Goal: Task Accomplishment & Management: Manage account settings

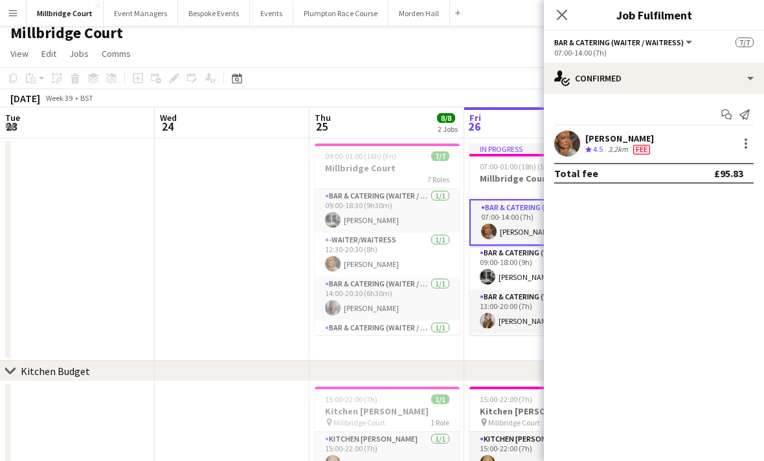
scroll to position [0, 347]
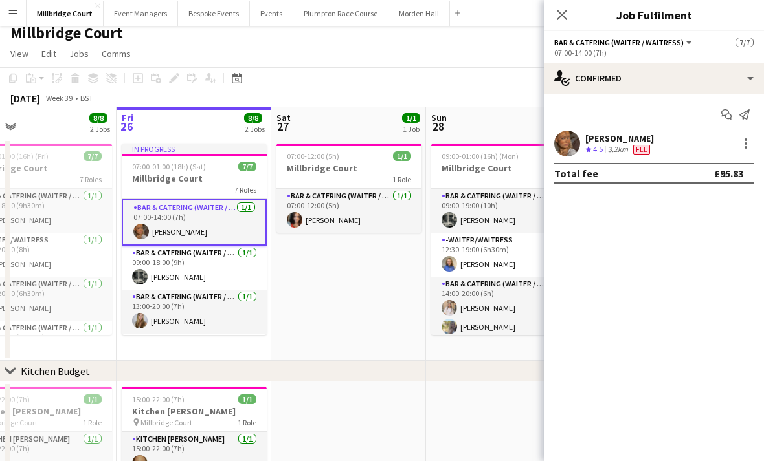
click at [210, 193] on div "7 Roles" at bounding box center [194, 189] width 145 height 10
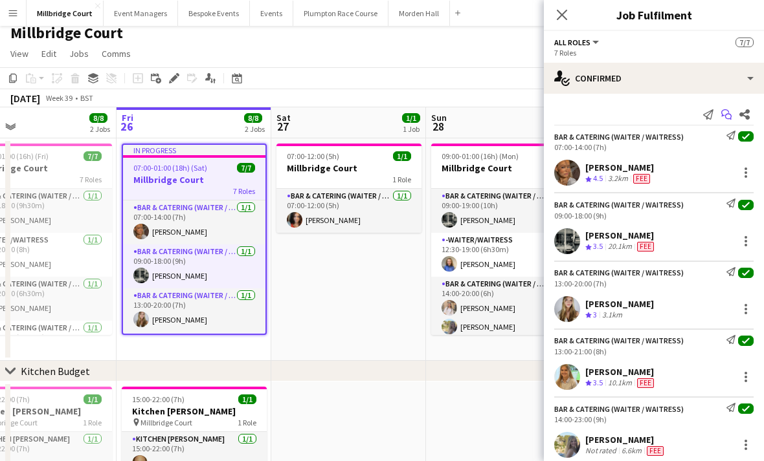
click at [727, 115] on icon "Start chat" at bounding box center [726, 114] width 10 height 10
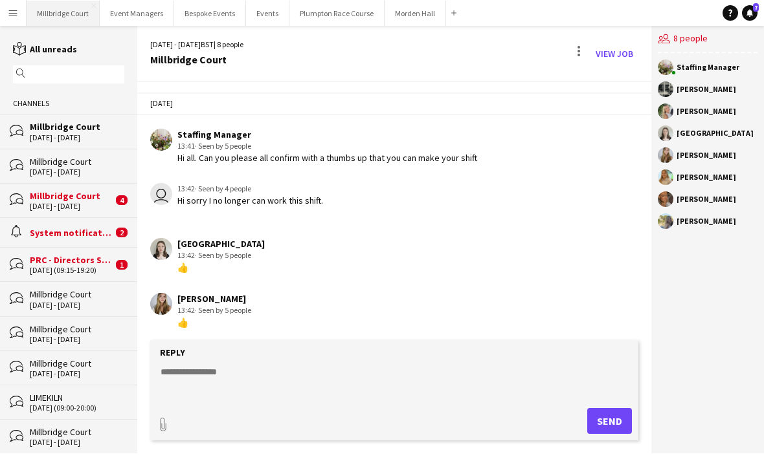
scroll to position [-1, 0]
click at [58, 25] on button "[GEOGRAPHIC_DATA]" at bounding box center [63, 13] width 73 height 25
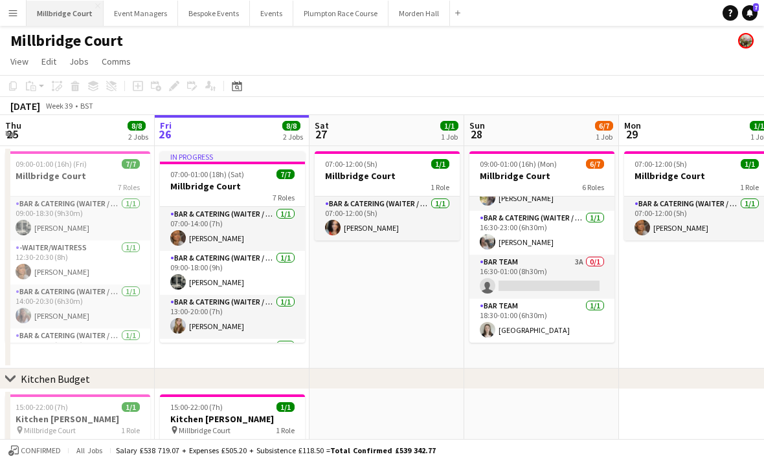
scroll to position [137, 0]
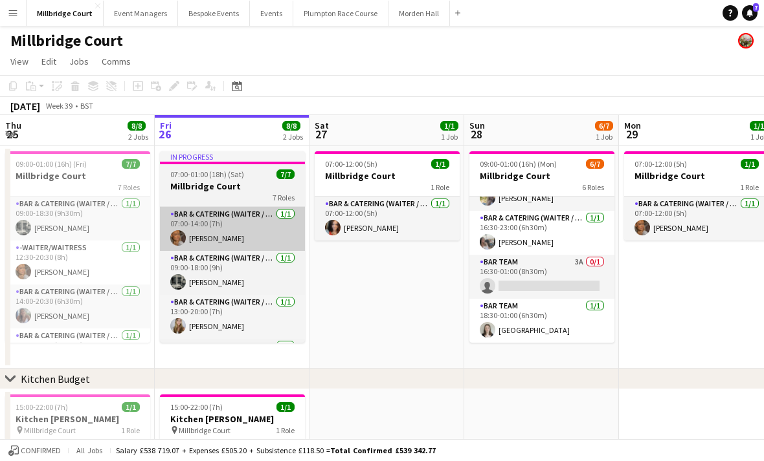
click at [223, 240] on app-card-role "Bar & Catering (Waiter / waitress) [DATE] 07:00-14:00 (7h) [PERSON_NAME]" at bounding box center [232, 229] width 145 height 44
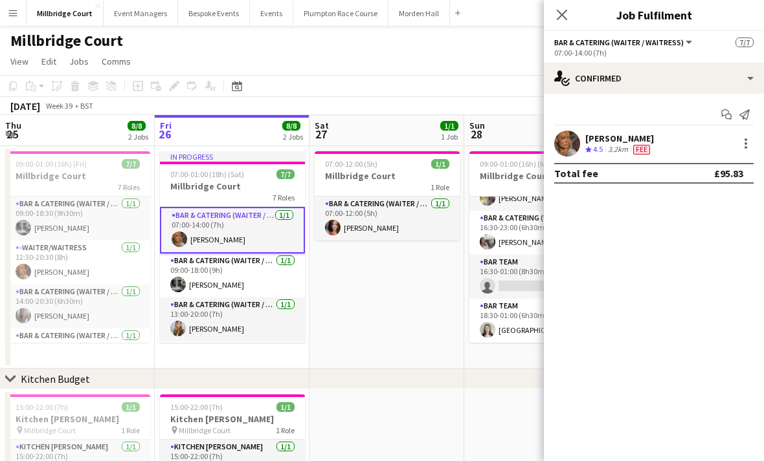
click at [569, 154] on app-user-avatar at bounding box center [567, 144] width 26 height 26
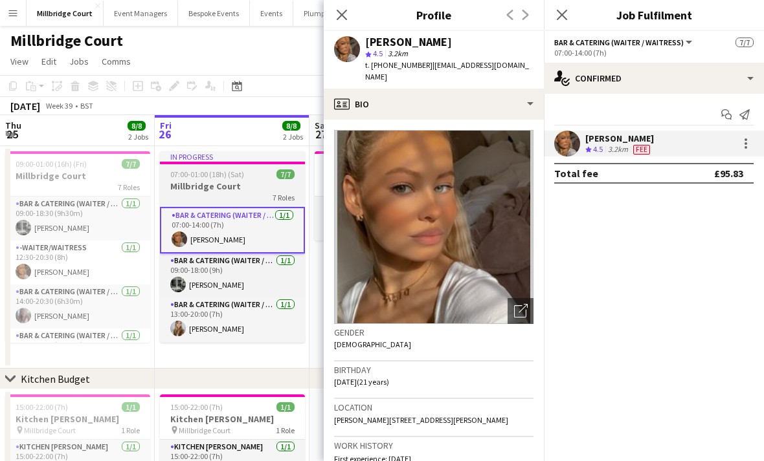
click at [195, 208] on app-card-role "Bar & Catering (Waiter / waitress) [DATE] 07:00-14:00 (7h) [PERSON_NAME]" at bounding box center [232, 230] width 145 height 47
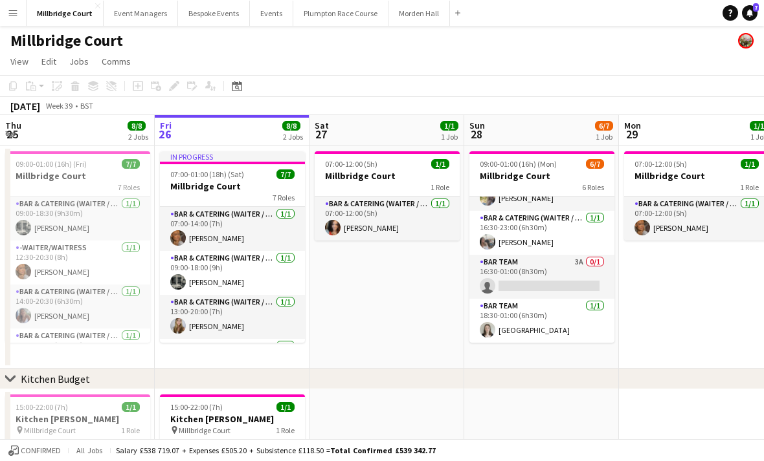
click at [189, 195] on div "7 Roles" at bounding box center [232, 197] width 145 height 10
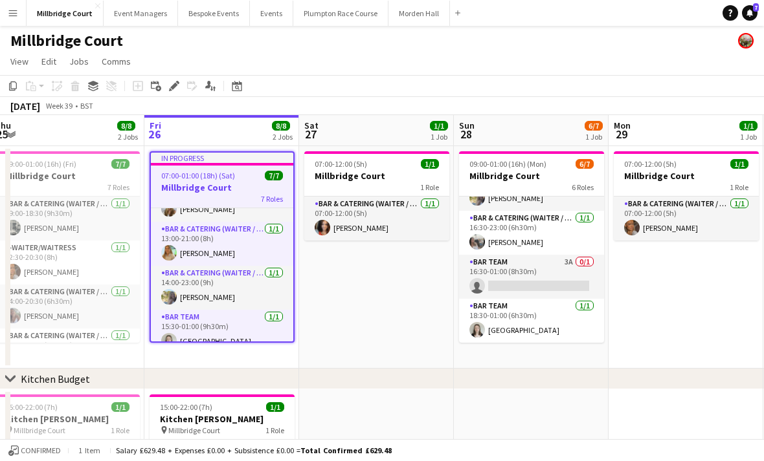
scroll to position [119, 0]
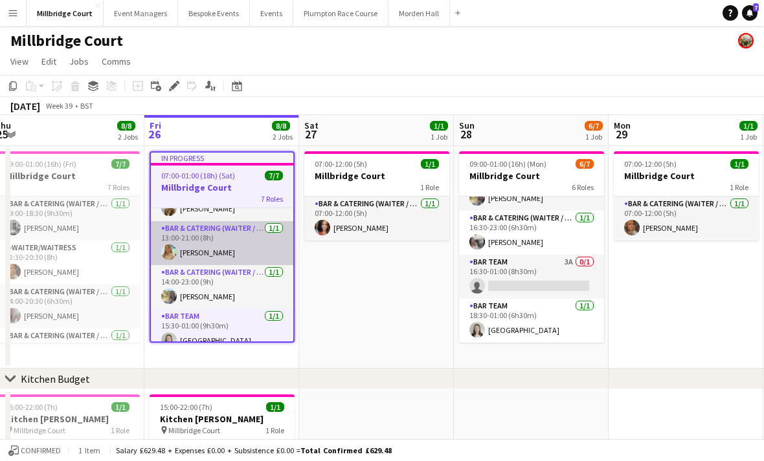
click at [194, 247] on app-card-role "Bar & Catering (Waiter / waitress) [DATE] 13:00-21:00 (8h) [PERSON_NAME]" at bounding box center [222, 243] width 142 height 44
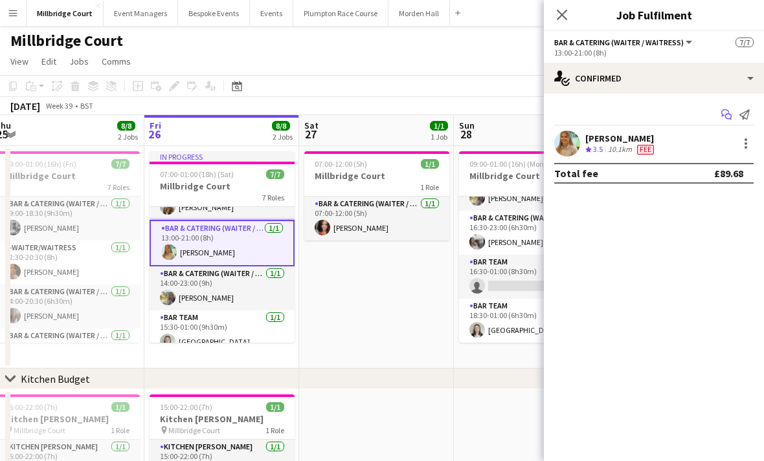
click at [723, 122] on app-icon "Start chat" at bounding box center [726, 114] width 18 height 18
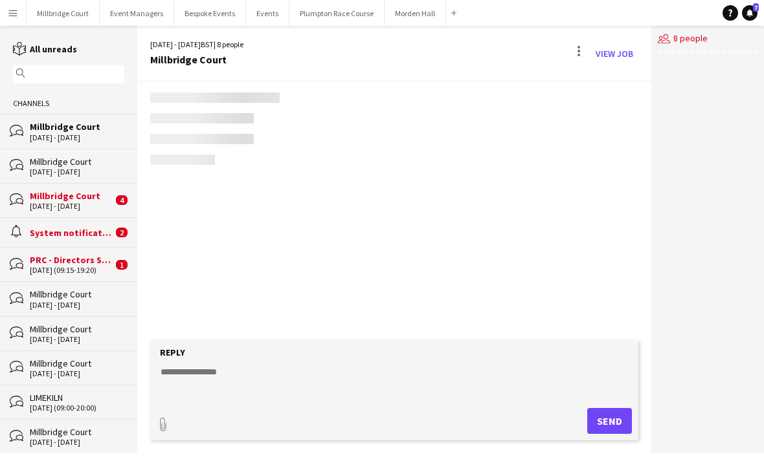
scroll to position [217, 0]
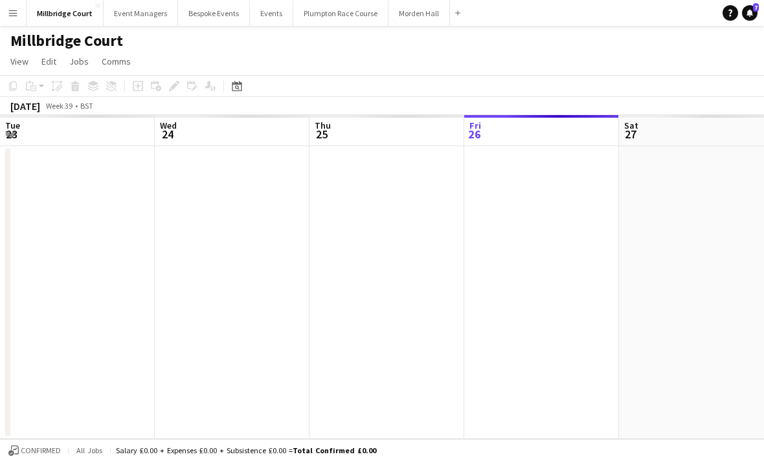
scroll to position [0, 309]
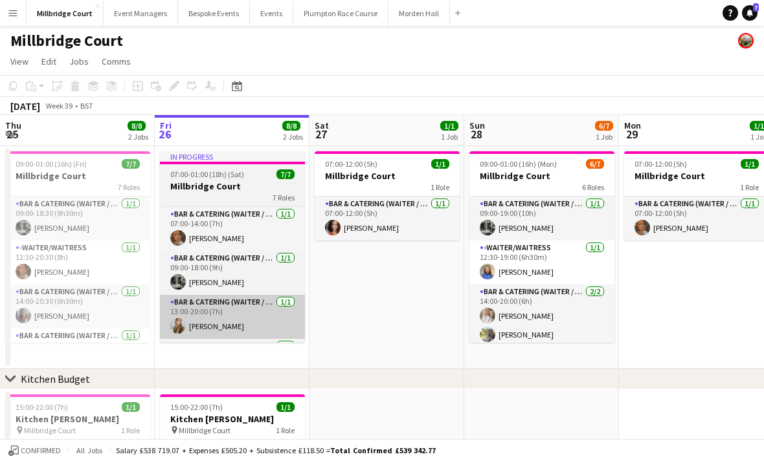
click at [236, 323] on app-card-role "Bar & Catering (Waiter / waitress) [DATE] 13:00-20:00 (7h) [PERSON_NAME]" at bounding box center [232, 317] width 145 height 44
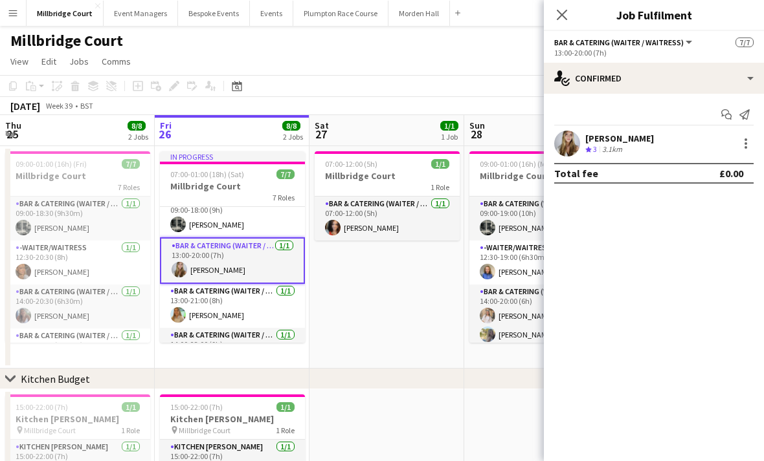
scroll to position [98, 0]
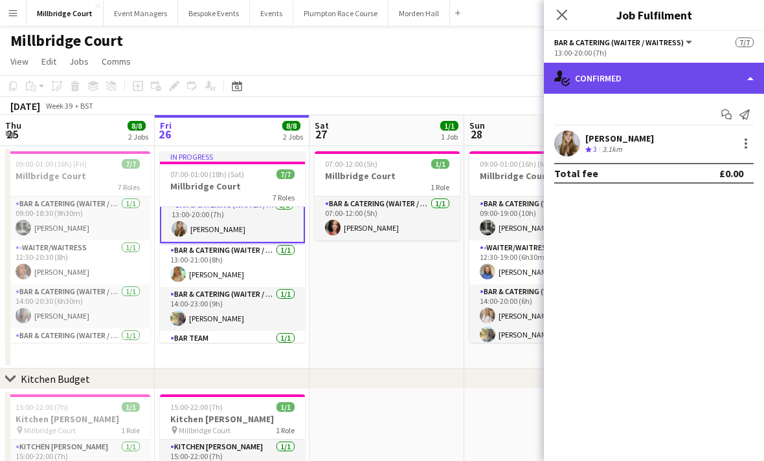
click at [730, 78] on div "single-neutral-actions-check-2 Confirmed" at bounding box center [654, 78] width 220 height 31
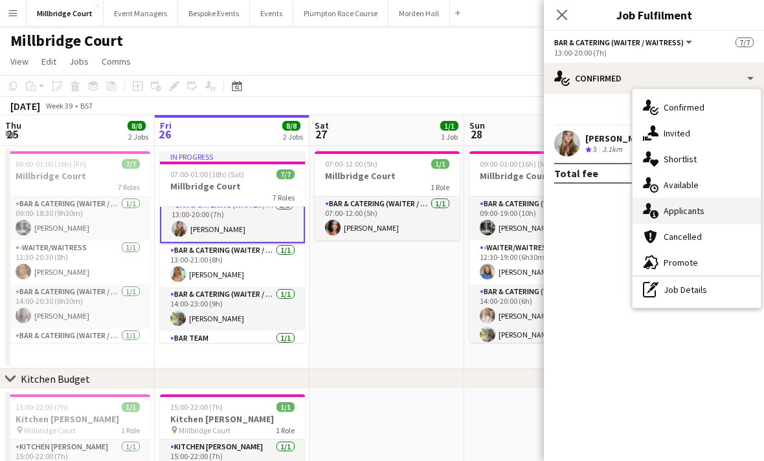
click at [690, 215] on span "Applicants" at bounding box center [683, 211] width 41 height 12
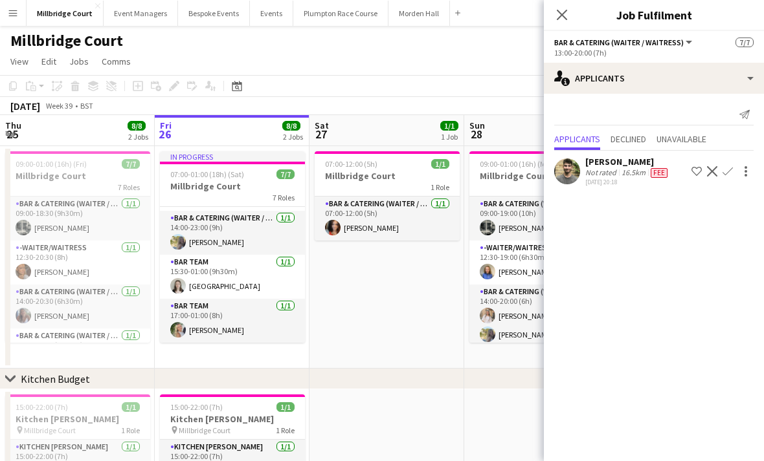
scroll to position [175, 0]
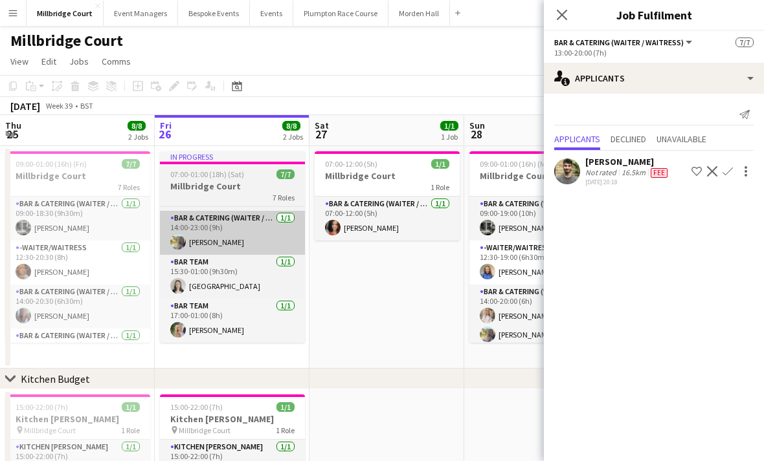
click at [223, 243] on app-card-role "Bar & Catering (Waiter / waitress) [DATE] 14:00-23:00 (9h) [PERSON_NAME]" at bounding box center [232, 233] width 145 height 44
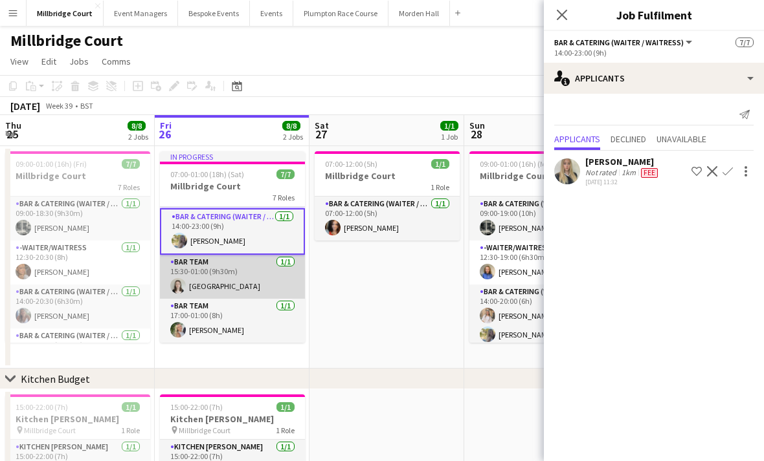
click at [243, 287] on app-card-role "Bar Team [DATE] 15:30-01:00 (9h30m) [GEOGRAPHIC_DATA]" at bounding box center [232, 277] width 145 height 44
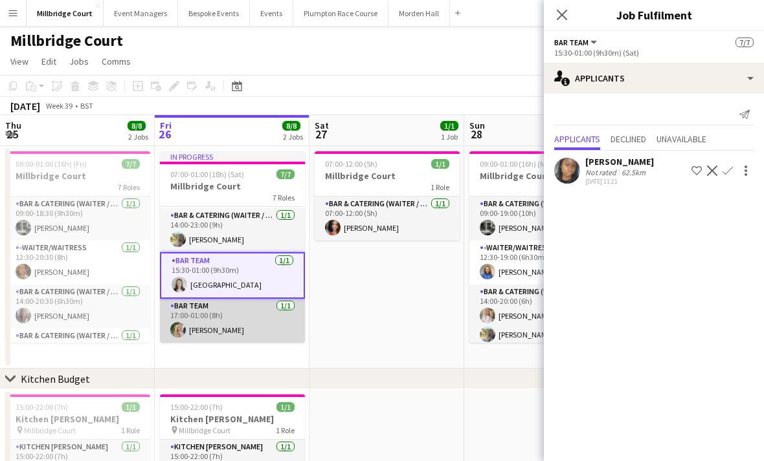
click at [217, 332] on app-card-role "Bar Team [DATE] 17:00-01:00 (8h) [PERSON_NAME]" at bounding box center [232, 321] width 145 height 44
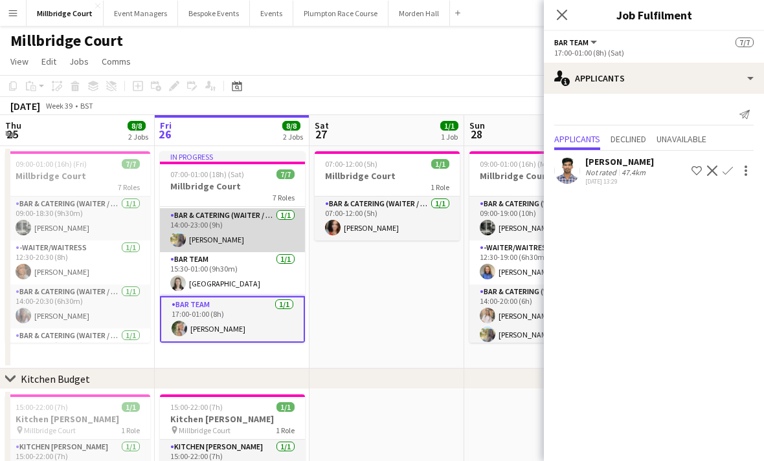
click at [235, 241] on app-card-role "Bar & Catering (Waiter / waitress) [DATE] 14:00-23:00 (9h) [PERSON_NAME]" at bounding box center [232, 230] width 145 height 44
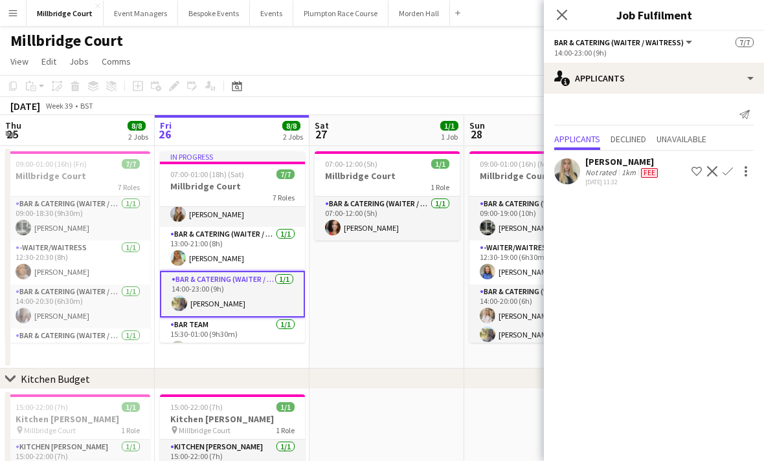
scroll to position [105, 0]
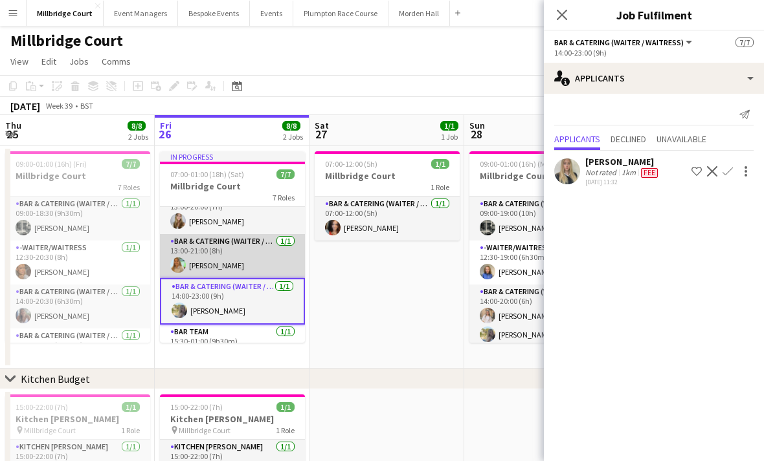
click at [233, 257] on app-card-role "Bar & Catering (Waiter / waitress) [DATE] 13:00-21:00 (8h) [PERSON_NAME]" at bounding box center [232, 256] width 145 height 44
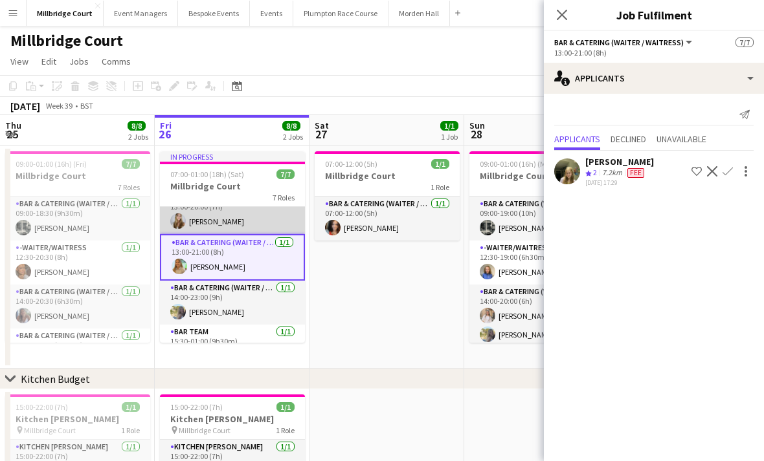
click at [239, 232] on app-card-role "Bar & Catering (Waiter / waitress) [DATE] 13:00-20:00 (7h) [PERSON_NAME]" at bounding box center [232, 212] width 145 height 44
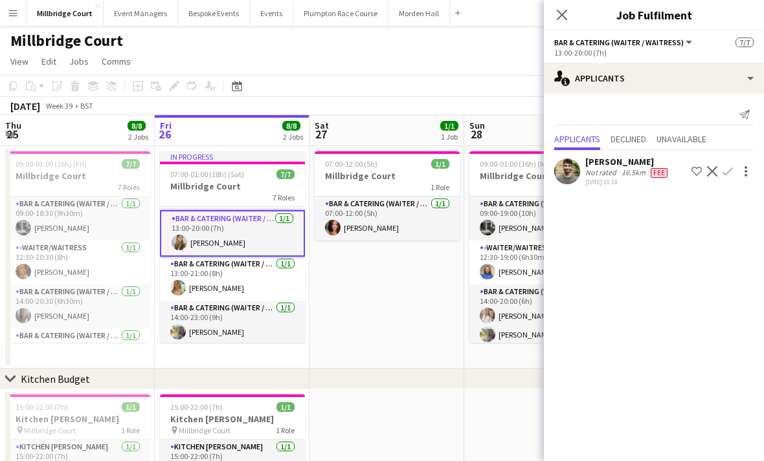
scroll to position [48, 0]
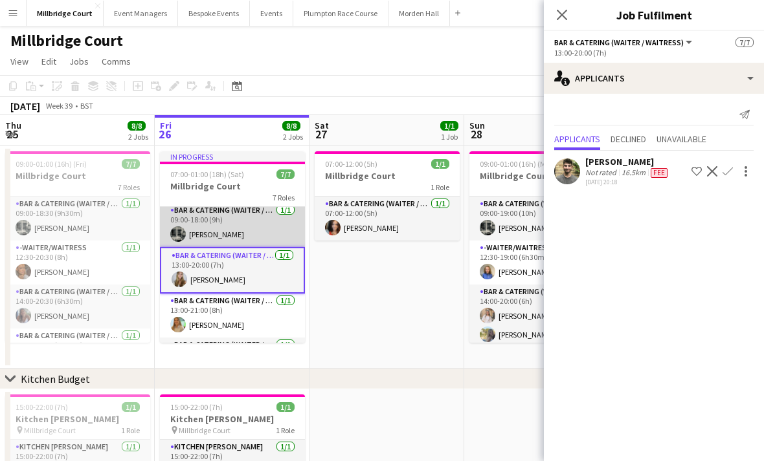
click at [237, 241] on app-card-role "Bar & Catering (Waiter / waitress) [DATE] 09:00-18:00 (9h) [PERSON_NAME]" at bounding box center [232, 225] width 145 height 44
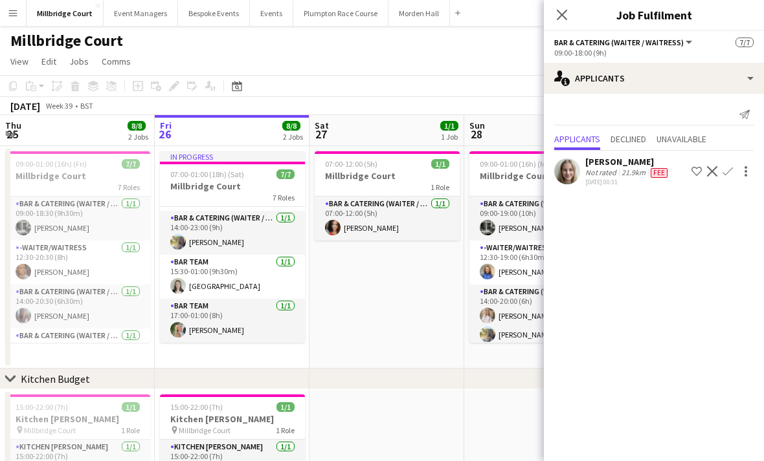
scroll to position [1, 0]
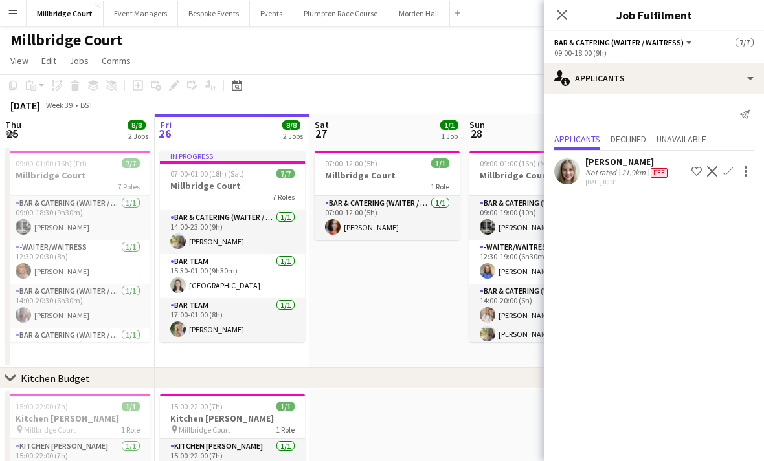
click at [320, 302] on app-date-cell "07:00-12:00 (5h) 1/1 Millbridge Court 1 Role Bar & Catering (Waiter / waitress)…" at bounding box center [386, 257] width 155 height 223
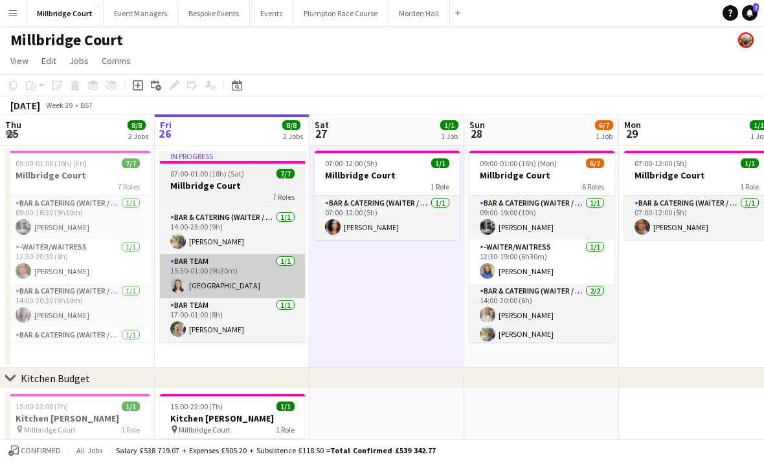
click at [242, 281] on app-card-role "Bar Team [DATE] 15:30-01:00 (9h30m) [GEOGRAPHIC_DATA]" at bounding box center [232, 276] width 145 height 44
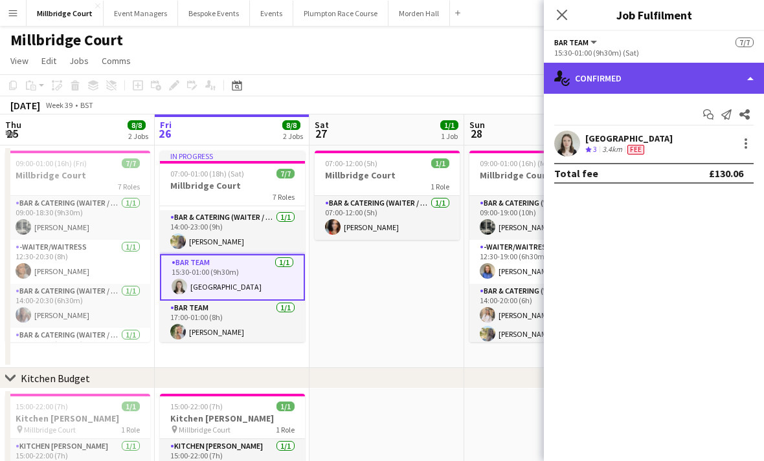
click at [661, 80] on div "single-neutral-actions-check-2 Confirmed" at bounding box center [654, 78] width 220 height 31
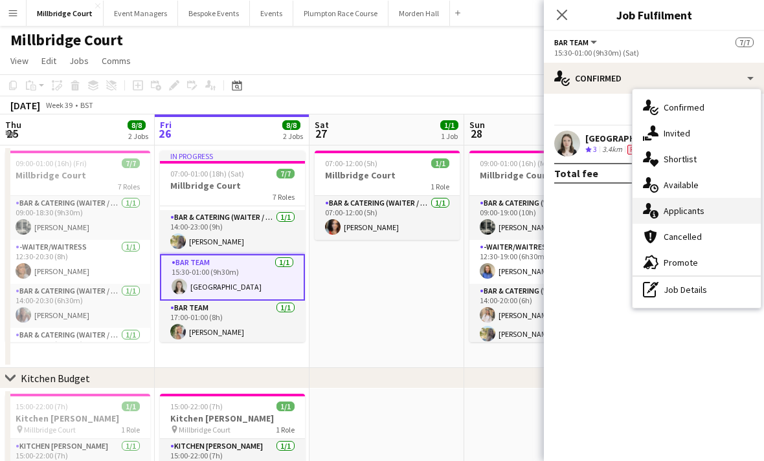
click at [707, 208] on div "single-neutral-actions-information Applicants" at bounding box center [696, 211] width 128 height 26
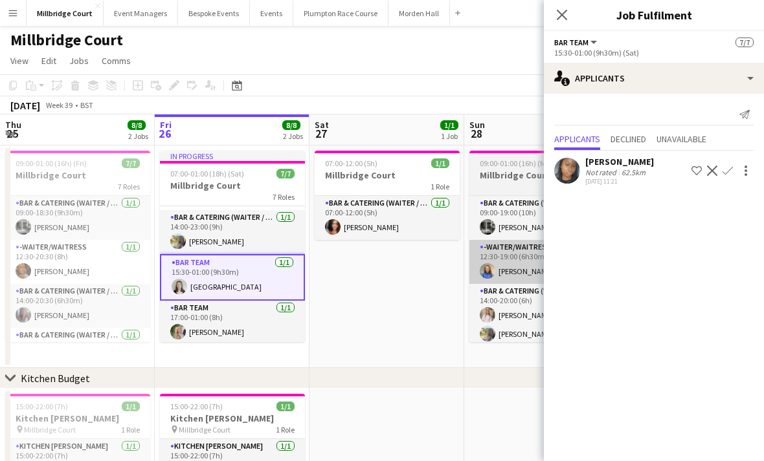
click at [503, 276] on app-card-role "-Waiter/Waitress [DATE] 12:30-19:00 (6h30m) [PERSON_NAME]" at bounding box center [541, 262] width 145 height 44
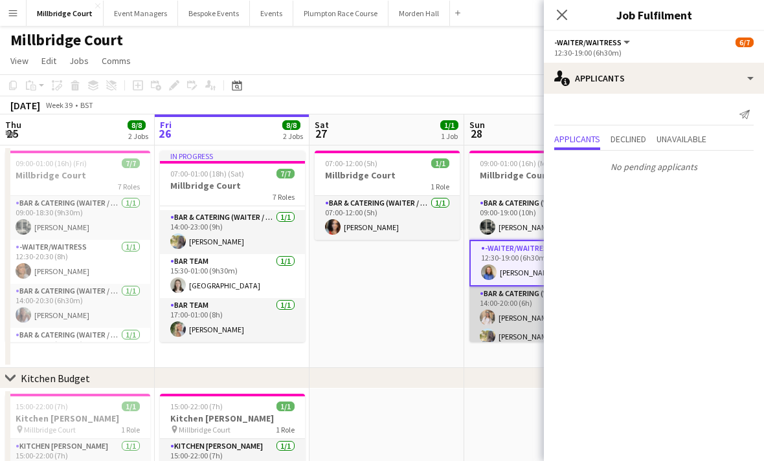
click at [510, 314] on app-card-role "Bar & Catering (Waiter / waitress) [DATE] 14:00-20:00 (6h) [PERSON_NAME] [PERSO…" at bounding box center [541, 318] width 145 height 63
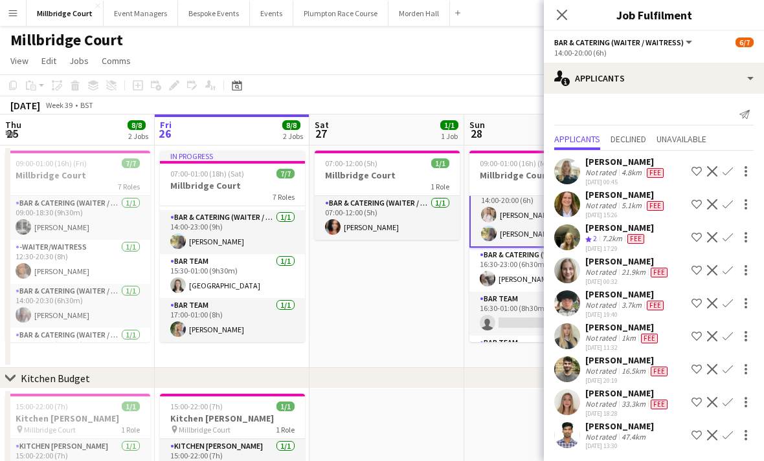
scroll to position [102, 0]
click at [509, 233] on app-card-role "Bar & Catering (Waiter / waitress) [DATE] 14:00-20:00 (6h) [PERSON_NAME] [PERSO…" at bounding box center [541, 214] width 145 height 65
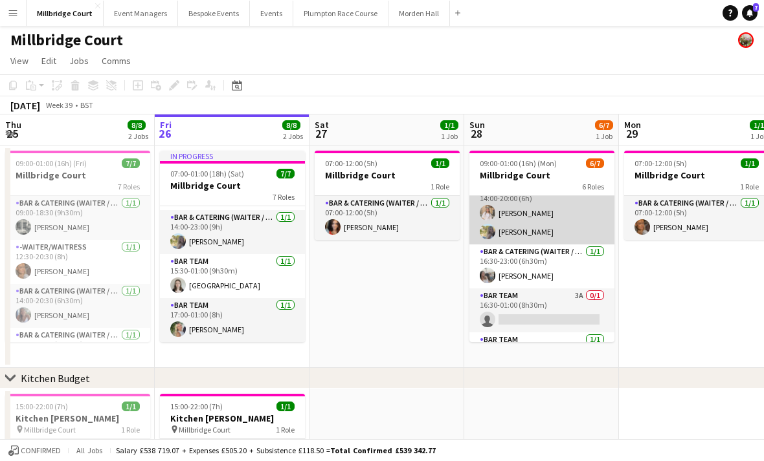
click at [523, 227] on app-card-role "Bar & Catering (Waiter / waitress) [DATE] 14:00-20:00 (6h) [PERSON_NAME] [PERSO…" at bounding box center [541, 213] width 145 height 63
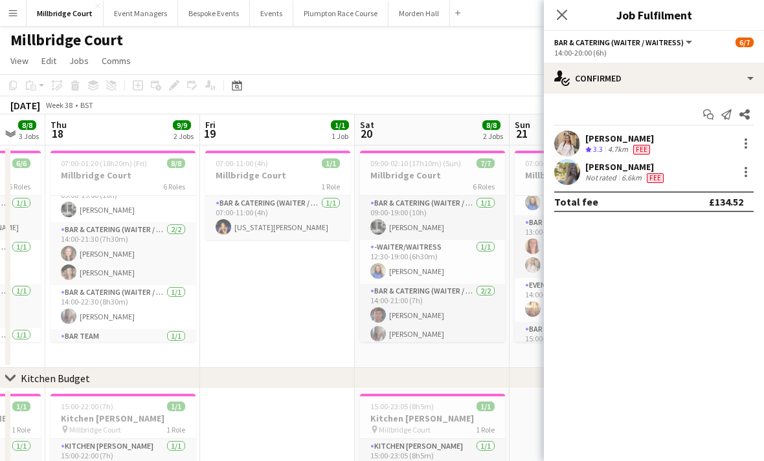
scroll to position [0, 0]
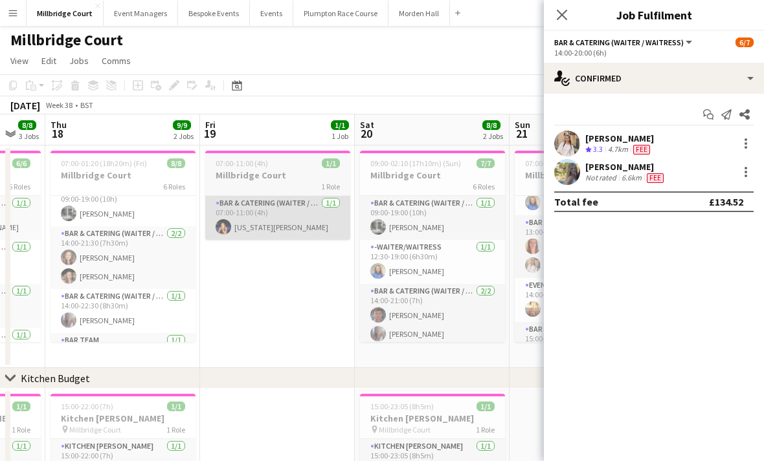
click at [245, 227] on app-card-role "Bar & Catering (Waiter / waitress) [DATE] 07:00-11:00 (4h) [US_STATE][PERSON_NA…" at bounding box center [277, 218] width 145 height 44
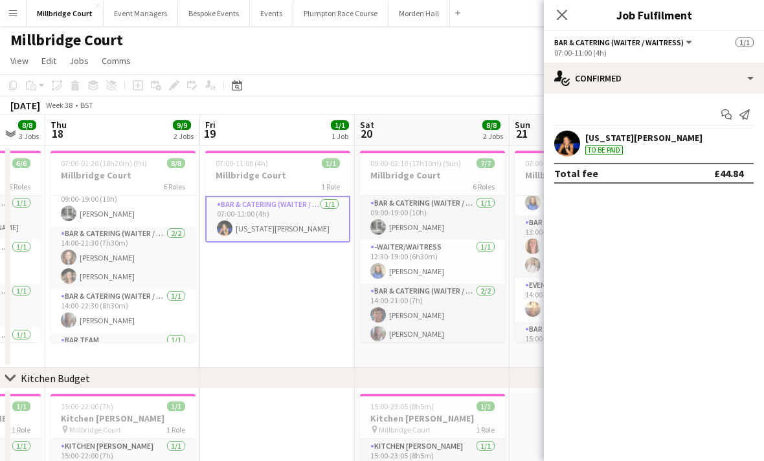
click at [630, 141] on div "[US_STATE][PERSON_NAME]" at bounding box center [643, 138] width 117 height 12
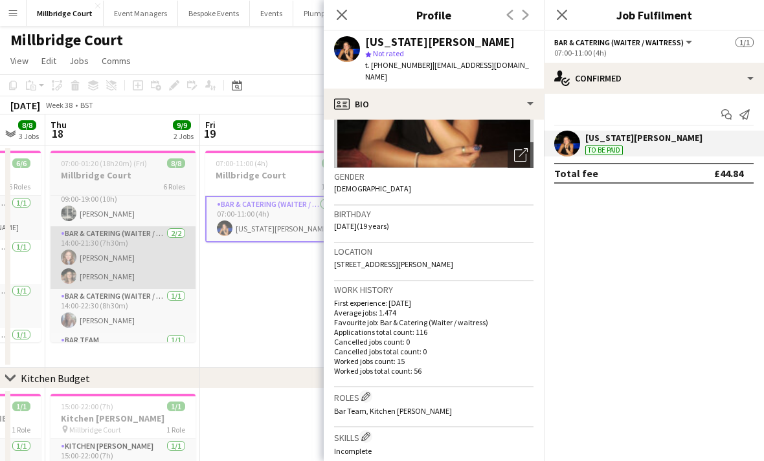
click at [133, 269] on app-card-role "Bar & Catering (Waiter / waitress) [DATE] 14:00-21:30 (7h30m) [PERSON_NAME] [PE…" at bounding box center [122, 257] width 145 height 63
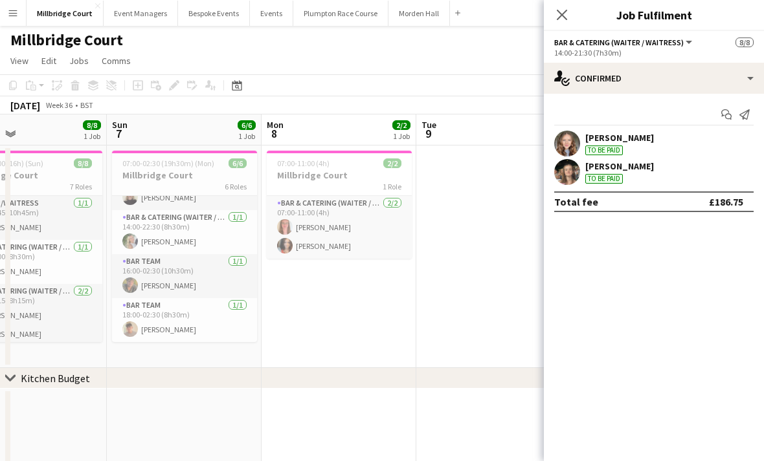
scroll to position [0, 263]
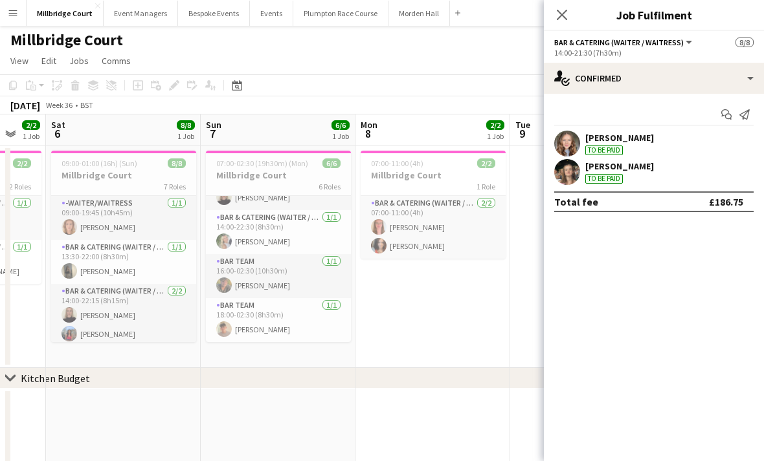
click at [551, 23] on div "Close pop-in" at bounding box center [562, 15] width 36 height 30
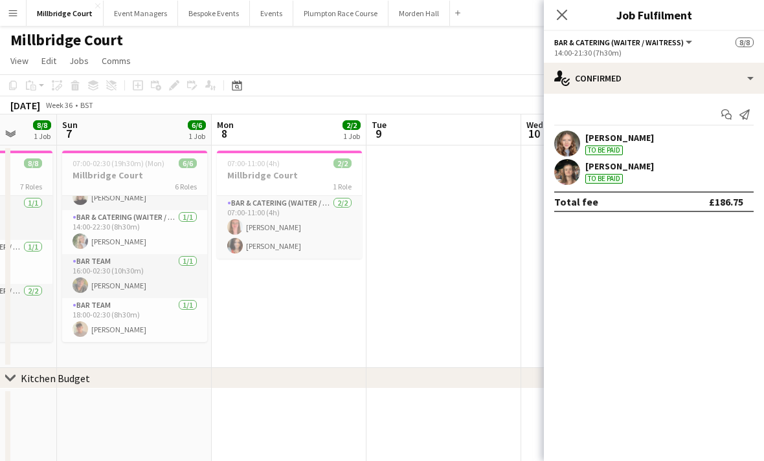
scroll to position [0, 405]
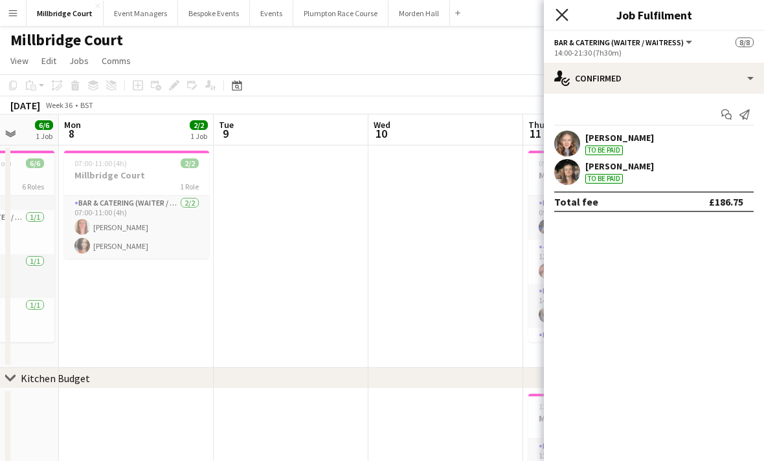
click at [556, 19] on icon "Close pop-in" at bounding box center [561, 14] width 12 height 12
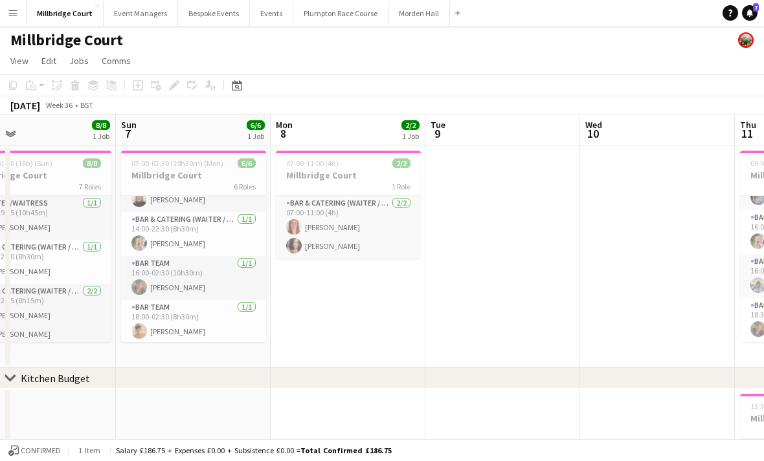
scroll to position [111, 0]
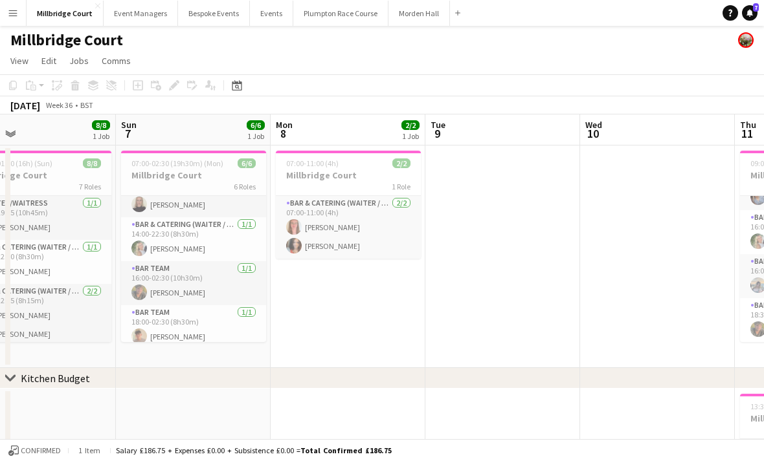
click at [175, 351] on app-date-cell "07:00-02:30 (19h30m) (Mon) 6/6 Millbridge Court 6 Roles Bar & Catering (Waiter …" at bounding box center [193, 257] width 155 height 223
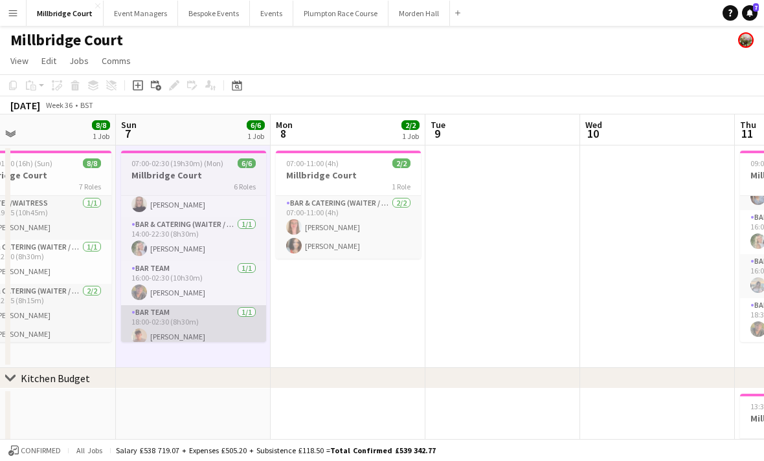
click at [210, 340] on app-card-role "Bar Team [DATE] 18:00-02:30 (8h30m) [PERSON_NAME]" at bounding box center [193, 327] width 145 height 44
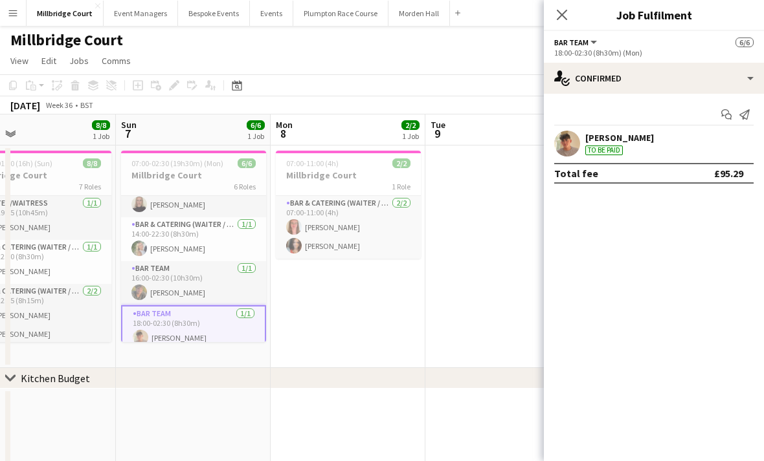
click at [618, 144] on div "[DEMOGRAPHIC_DATA][PERSON_NAME] To be paid" at bounding box center [619, 143] width 69 height 23
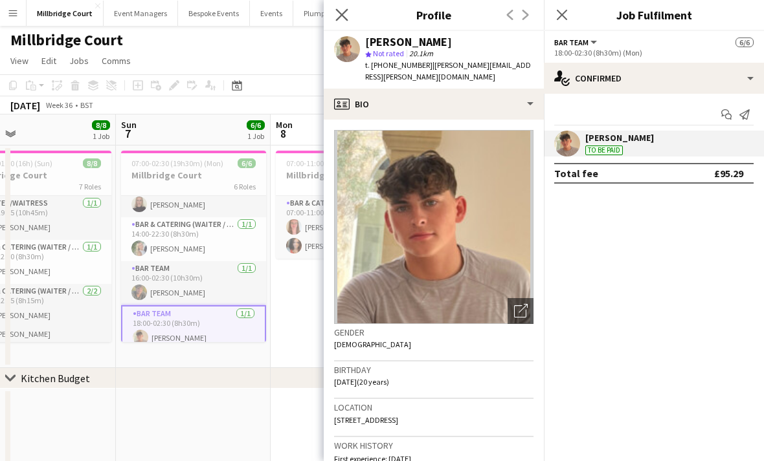
click at [348, 10] on app-icon "Close pop-in" at bounding box center [342, 15] width 19 height 19
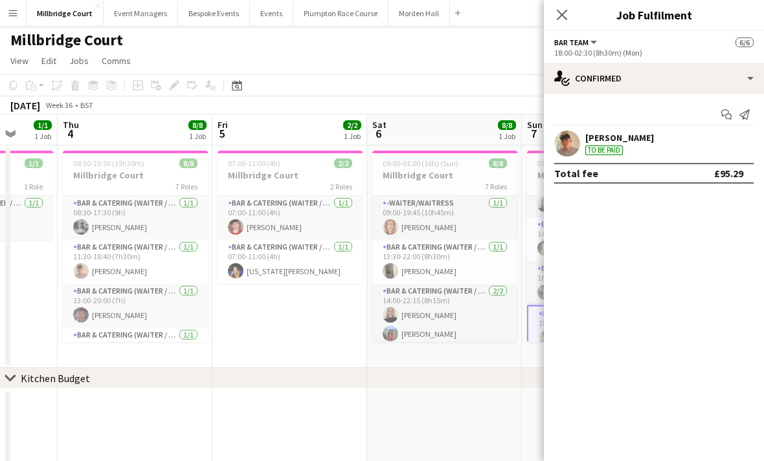
scroll to position [0, 0]
click at [556, 21] on icon at bounding box center [561, 14] width 12 height 12
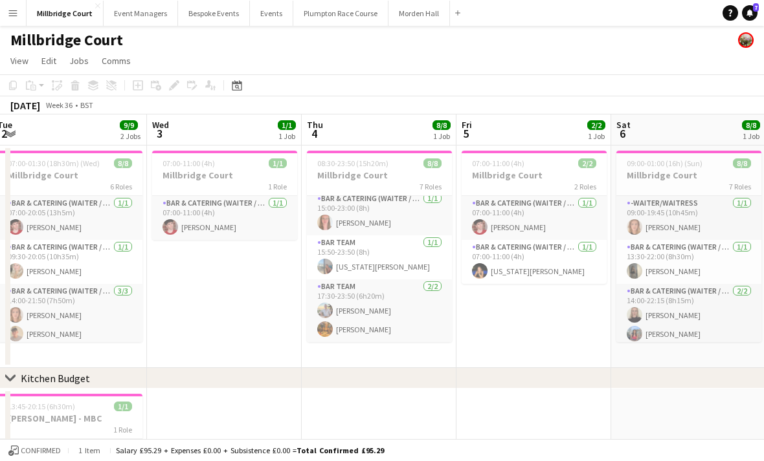
scroll to position [181, 0]
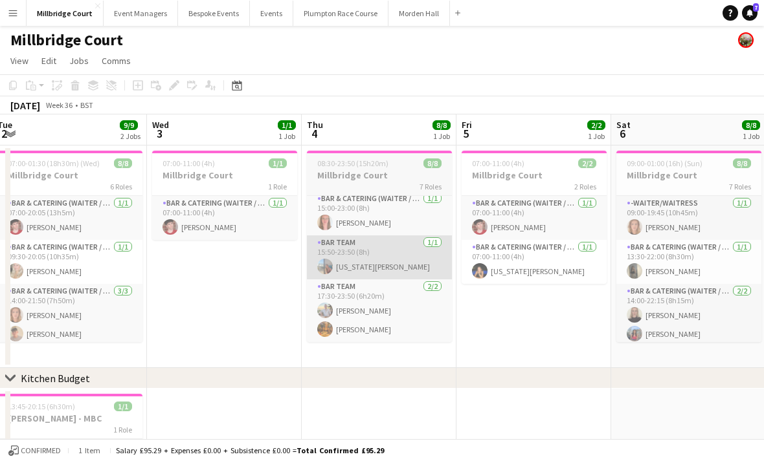
click at [395, 263] on app-card-role "Bar Team [DATE] 15:50-23:50 (8h) [US_STATE][PERSON_NAME]" at bounding box center [379, 258] width 145 height 44
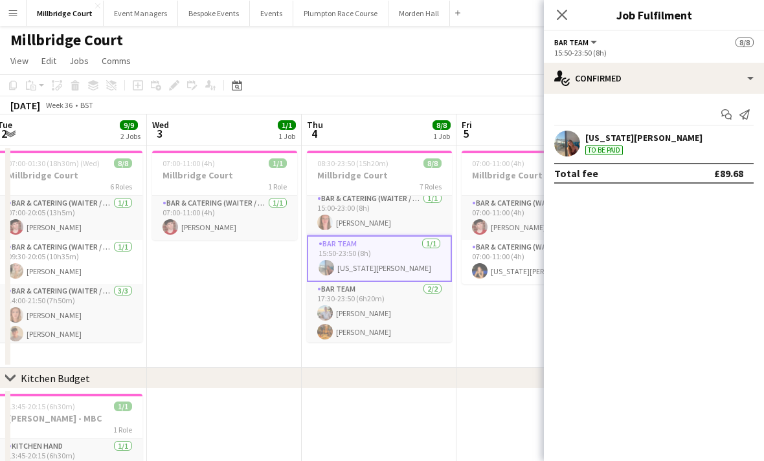
click at [639, 142] on div "[US_STATE][PERSON_NAME]" at bounding box center [643, 138] width 117 height 12
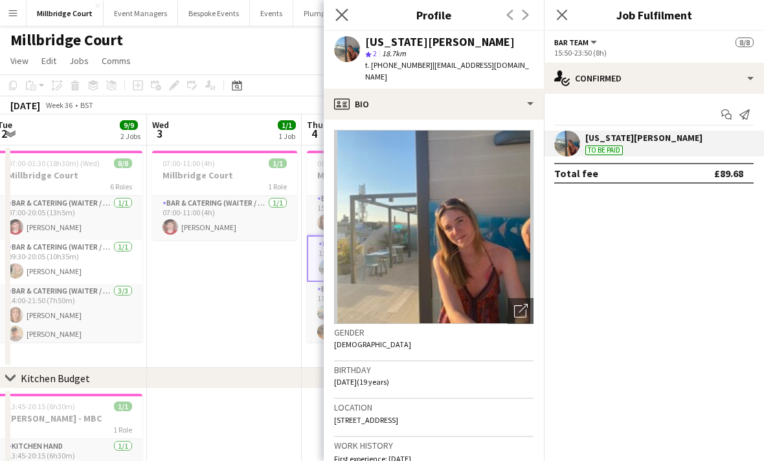
click at [335, 21] on app-icon "Close pop-in" at bounding box center [342, 15] width 19 height 19
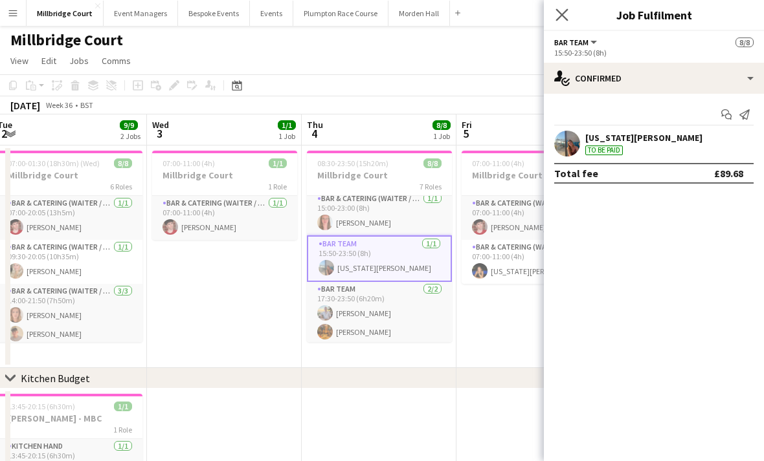
click at [558, 21] on app-icon "Close pop-in" at bounding box center [562, 15] width 19 height 19
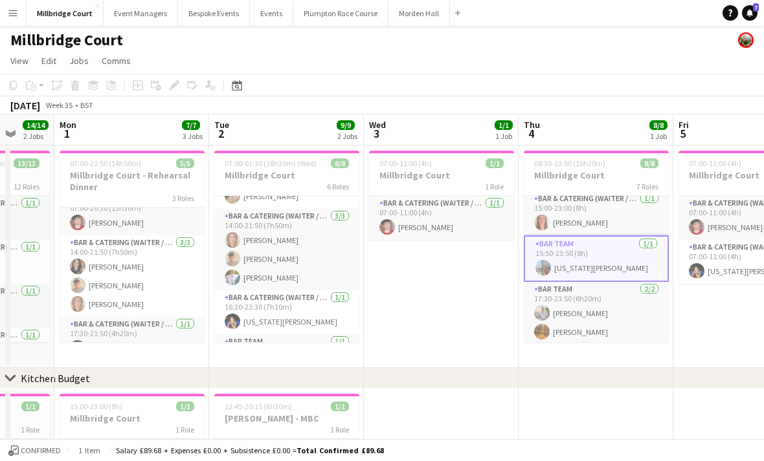
scroll to position [16, 0]
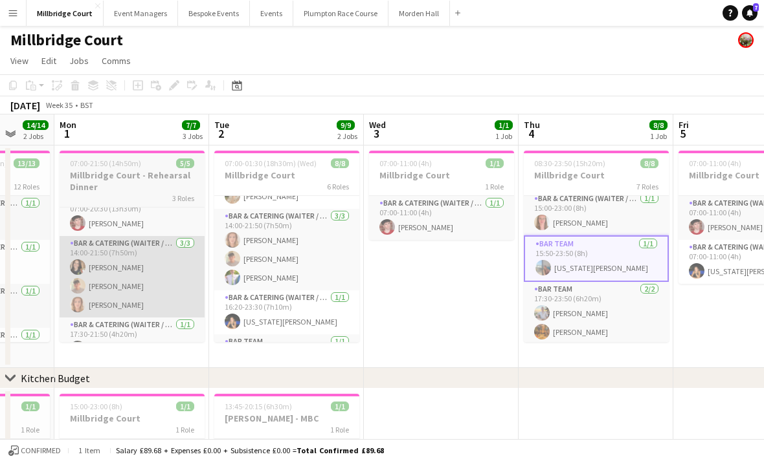
click at [148, 272] on app-card-role "Bar & Catering (Waiter / waitress) [DATE] 14:00-21:50 (7h50m) [PERSON_NAME] [PE…" at bounding box center [132, 277] width 145 height 82
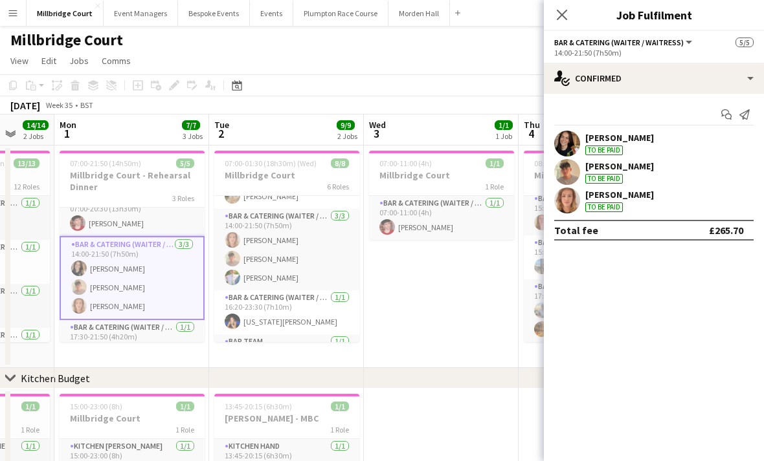
click at [654, 144] on div "[PERSON_NAME] To be paid" at bounding box center [619, 143] width 69 height 23
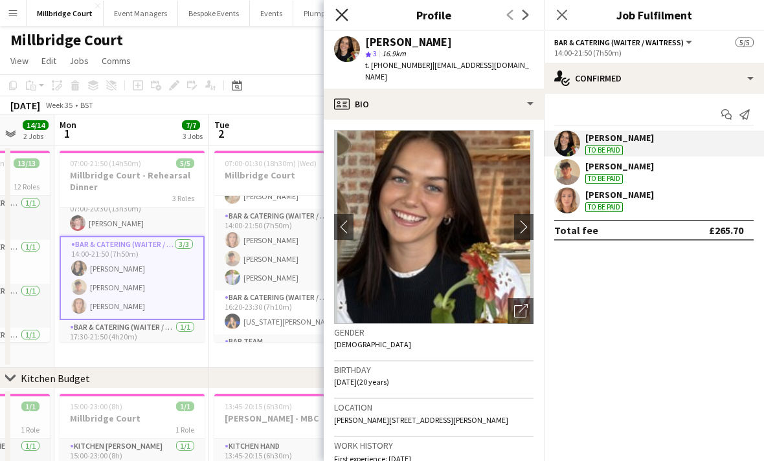
click at [342, 15] on icon at bounding box center [341, 14] width 12 height 12
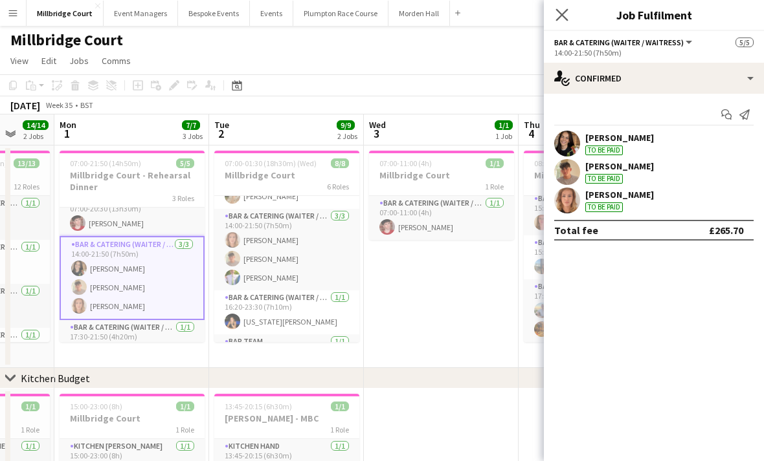
click at [568, 9] on app-icon "Close pop-in" at bounding box center [562, 15] width 19 height 19
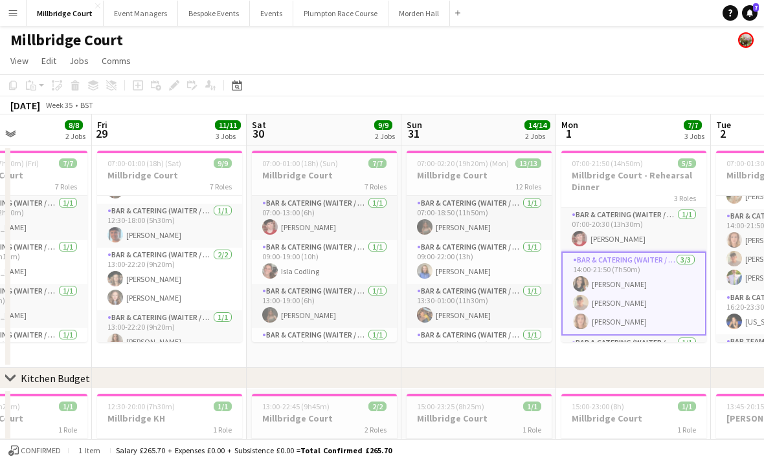
scroll to position [82, 0]
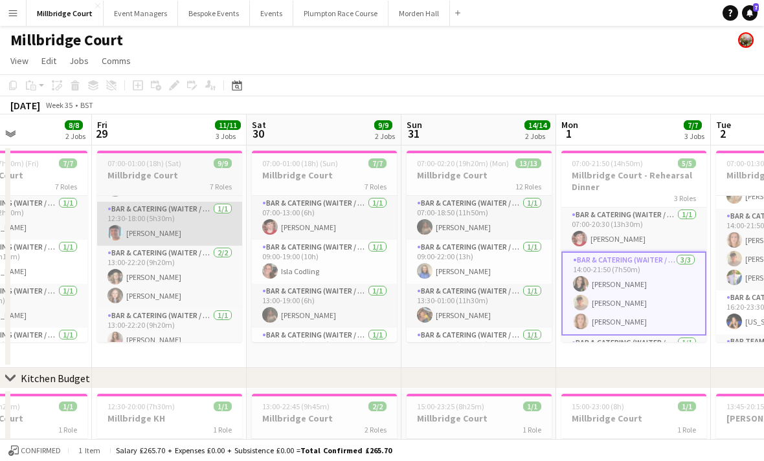
click at [131, 229] on app-card-role "Bar & Catering (Waiter / waitress) [DATE] 12:30-18:00 (5h30m) [PERSON_NAME]" at bounding box center [169, 224] width 145 height 44
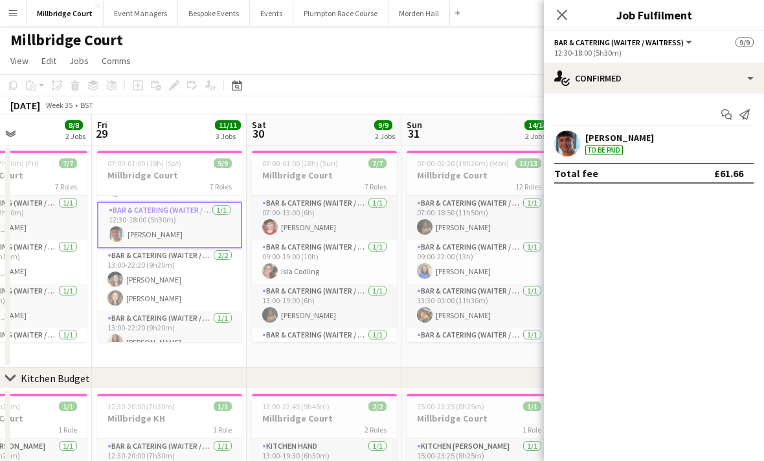
click at [632, 141] on div "[PERSON_NAME]" at bounding box center [619, 138] width 69 height 12
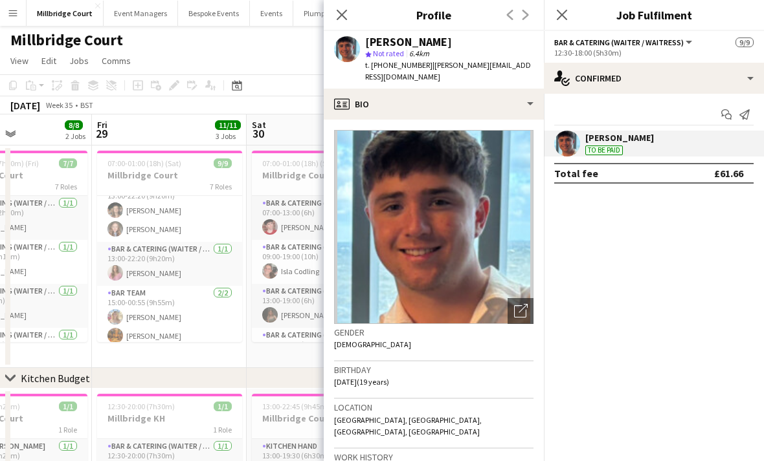
scroll to position [159, 0]
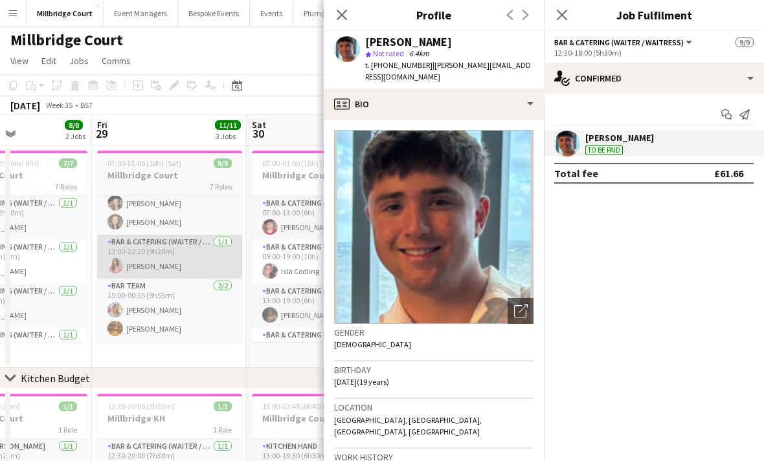
click at [155, 265] on app-card-role "Bar & Catering (Waiter / waitress) [DATE] 13:00-22:20 (9h20m) [PERSON_NAME]" at bounding box center [169, 257] width 145 height 44
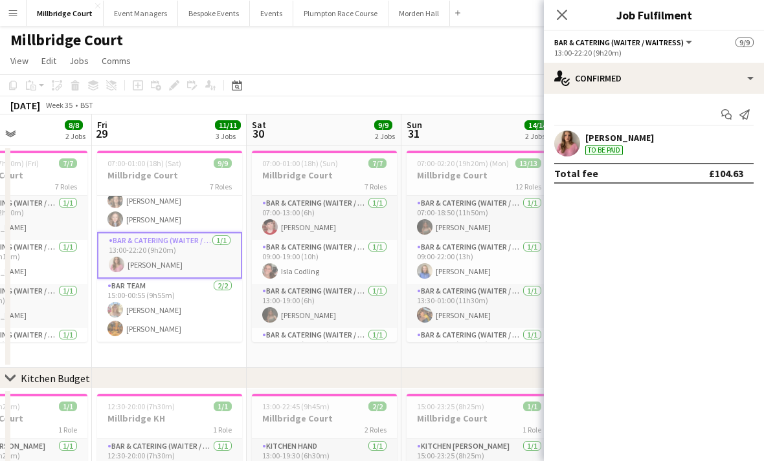
click at [601, 149] on div "To be paid" at bounding box center [604, 151] width 38 height 10
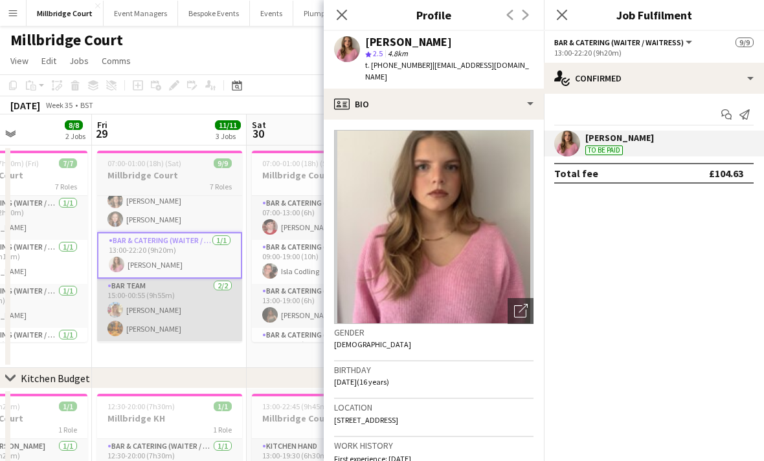
click at [161, 316] on app-card-role "Bar Team [DATE] 15:00-00:55 (9h55m) [PERSON_NAME] Belassie [PERSON_NAME]" at bounding box center [169, 310] width 145 height 63
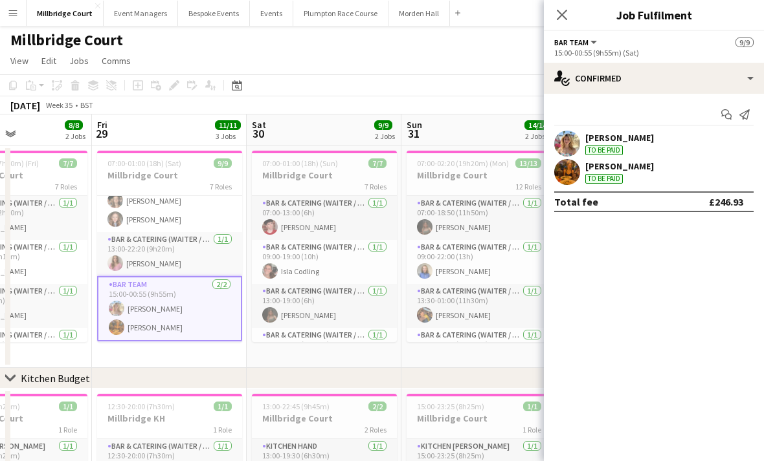
click at [603, 139] on div "[PERSON_NAME]" at bounding box center [619, 138] width 69 height 12
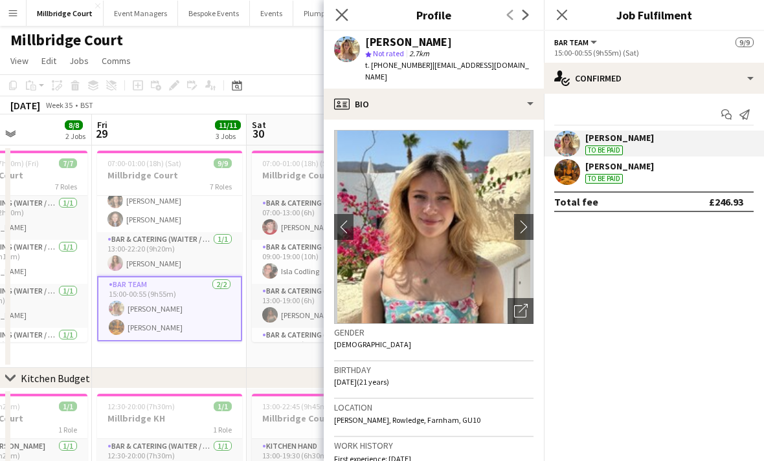
click at [335, 16] on app-icon "Close pop-in" at bounding box center [342, 15] width 19 height 19
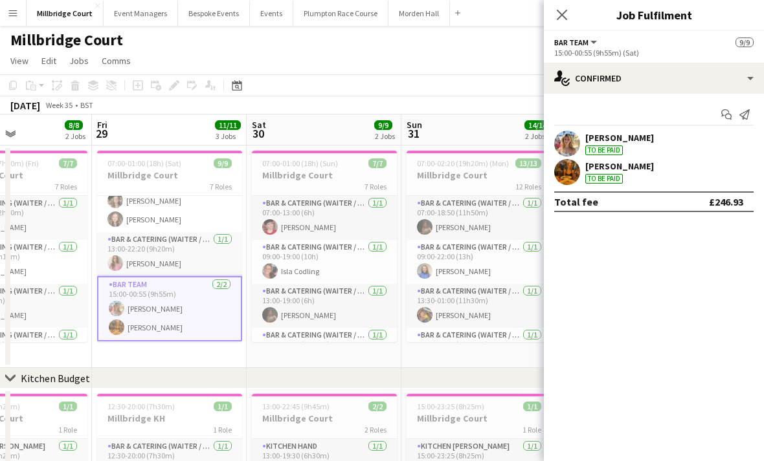
click at [550, 22] on div "Close pop-in" at bounding box center [562, 15] width 36 height 30
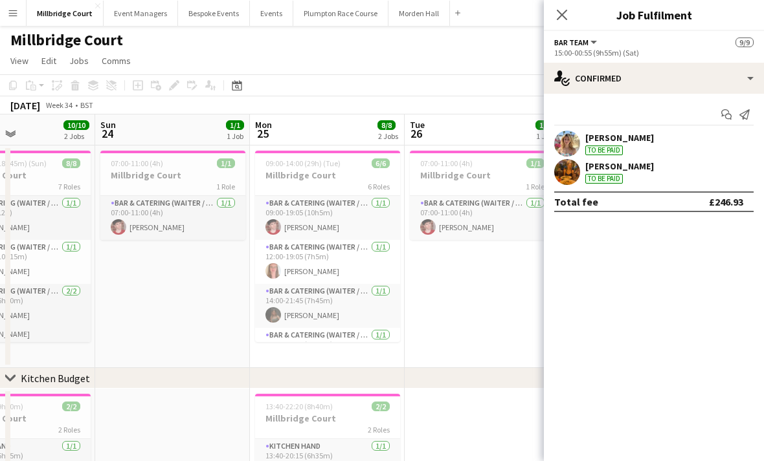
scroll to position [0, 352]
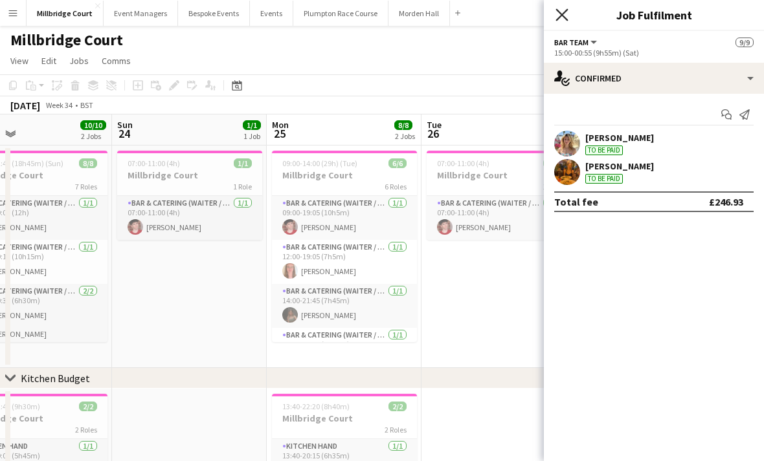
click at [556, 14] on icon "Close pop-in" at bounding box center [561, 14] width 12 height 12
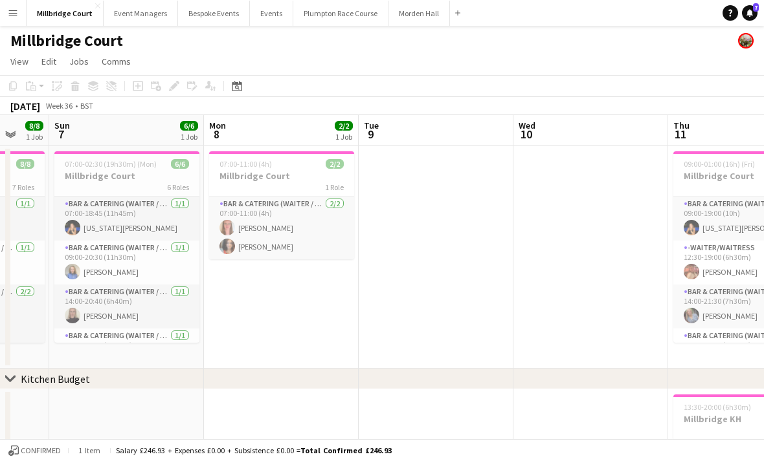
scroll to position [0, 334]
